Goal: Find specific page/section: Find specific page/section

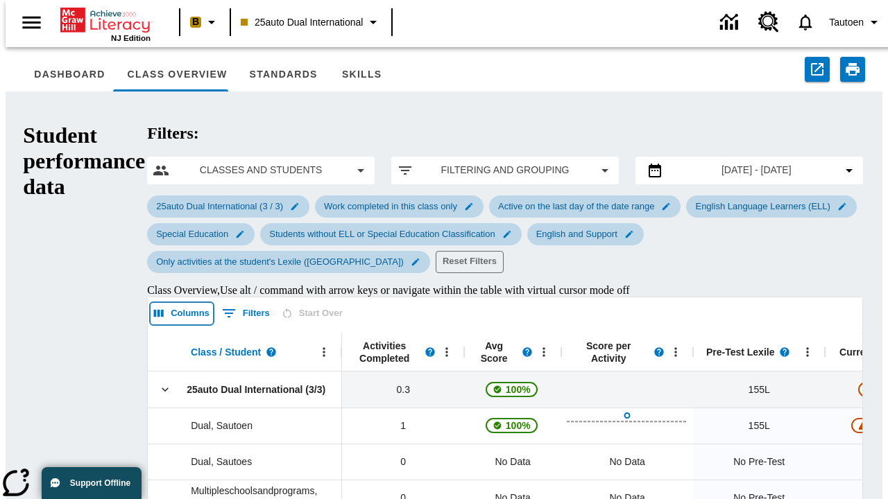
click at [154, 310] on icon "Select columns" at bounding box center [159, 314] width 10 height 8
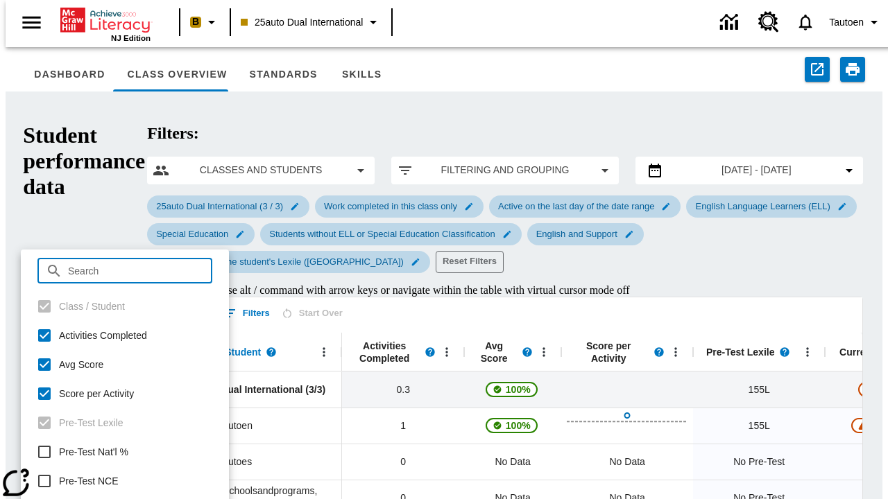
checkbox input "true"
